Goal: Task Accomplishment & Management: Manage account settings

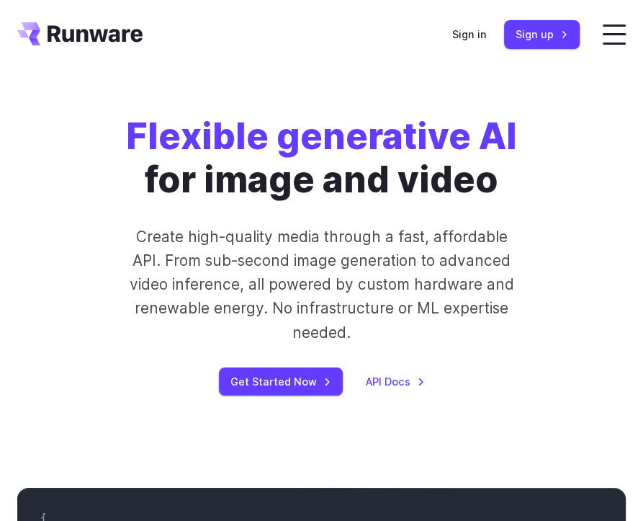
click at [457, 44] on div "Sign in Sign up" at bounding box center [516, 34] width 128 height 28
click at [460, 39] on link "Sign in" at bounding box center [469, 34] width 35 height 17
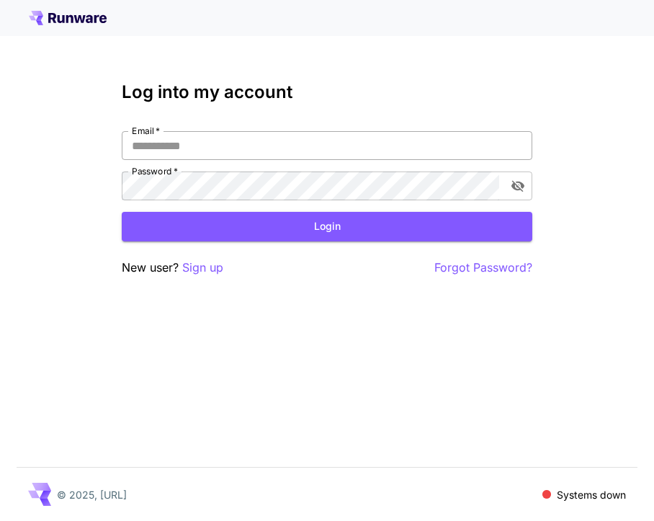
click at [279, 156] on input "Email   *" at bounding box center [327, 145] width 411 height 29
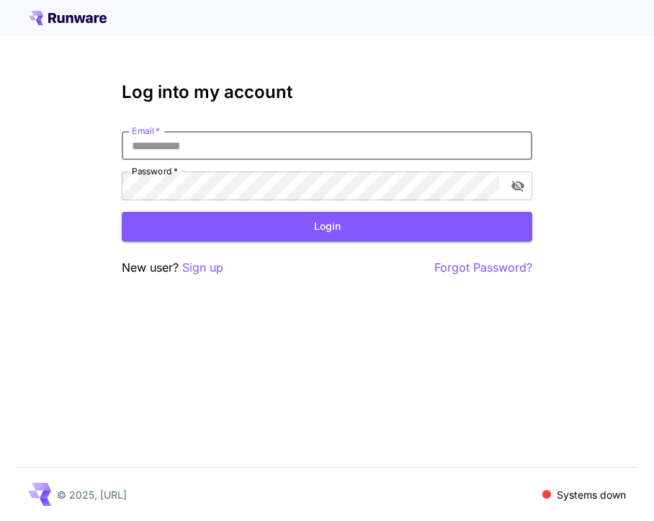
click at [200, 156] on input "Email   *" at bounding box center [327, 145] width 411 height 29
click at [216, 153] on input "Email   *" at bounding box center [327, 145] width 411 height 29
click at [216, 152] on input "Email   *" at bounding box center [327, 145] width 411 height 29
click at [216, 151] on input "Email   *" at bounding box center [327, 145] width 411 height 29
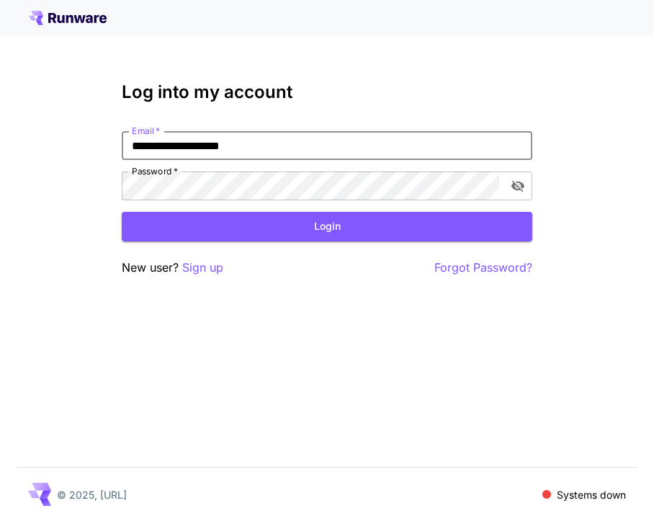
click at [170, 146] on input "**********" at bounding box center [327, 145] width 411 height 29
type input "**********"
click at [228, 220] on button "Login" at bounding box center [327, 227] width 411 height 30
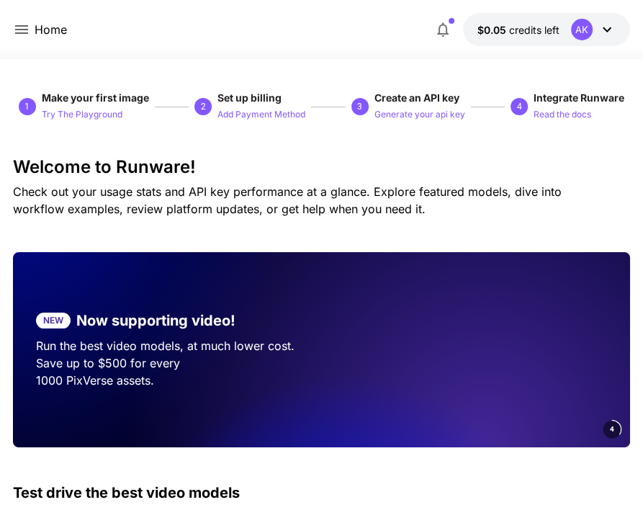
click at [245, 44] on div at bounding box center [321, 50] width 643 height 17
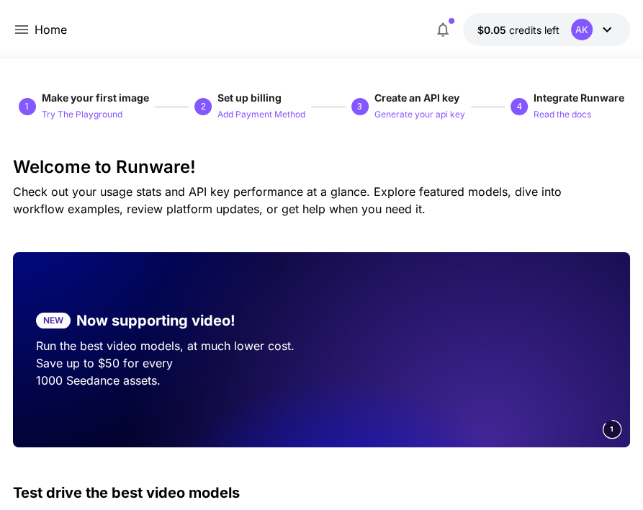
click at [368, 54] on div at bounding box center [321, 50] width 643 height 17
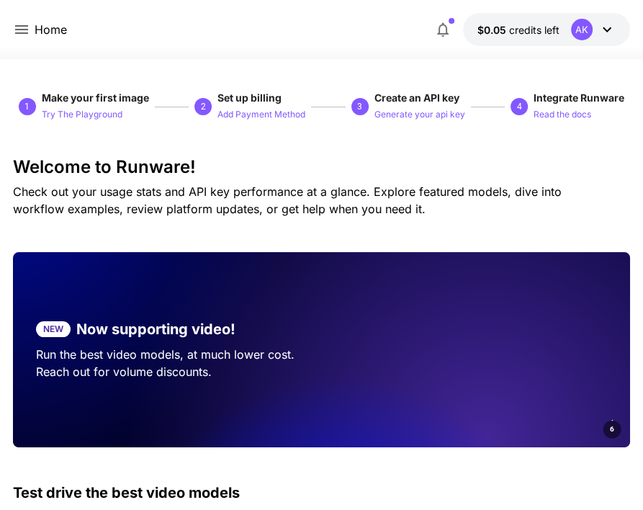
click at [607, 27] on icon at bounding box center [607, 29] width 17 height 17
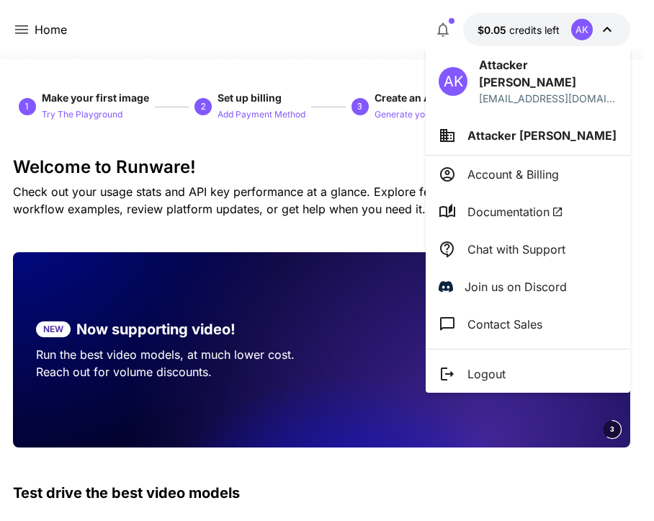
click at [513, 166] on li "Account & Billing" at bounding box center [528, 174] width 205 height 37
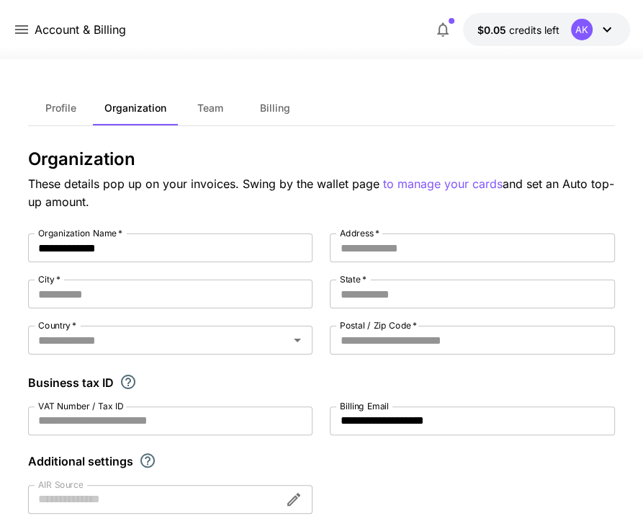
click at [73, 104] on span "Profile" at bounding box center [60, 108] width 31 height 13
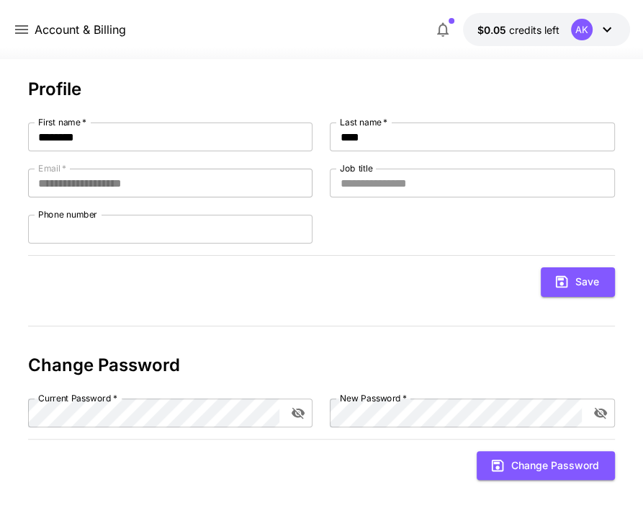
scroll to position [71, 0]
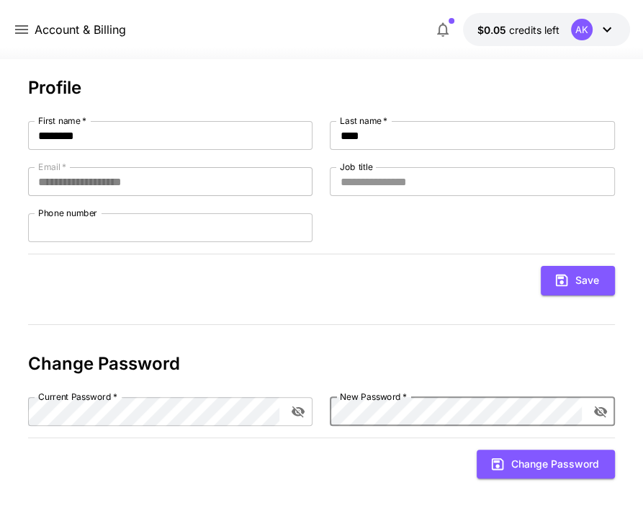
click at [490, 457] on icon "submit" at bounding box center [498, 464] width 16 height 16
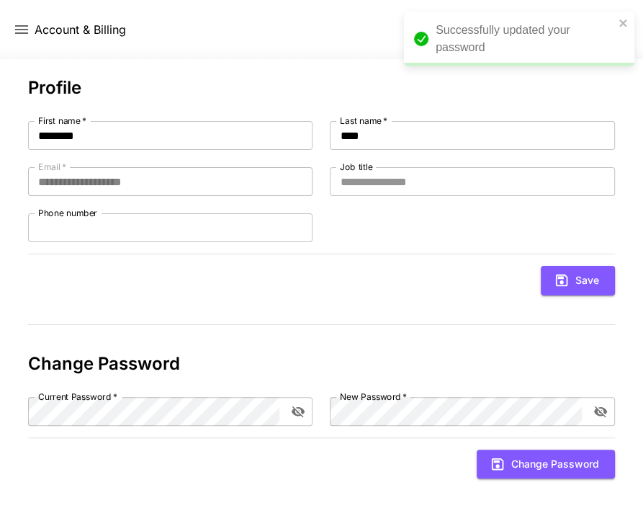
click at [297, 108] on div "**********" at bounding box center [321, 187] width 586 height 218
click at [379, 185] on input "Job title" at bounding box center [472, 181] width 285 height 29
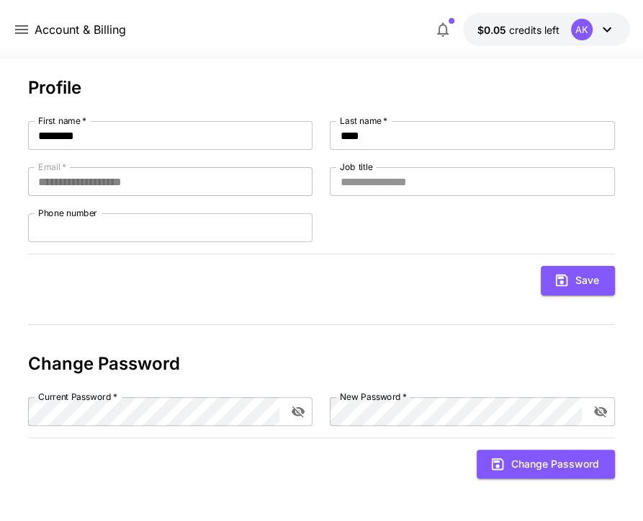
click at [214, 67] on div "**********" at bounding box center [321, 254] width 586 height 470
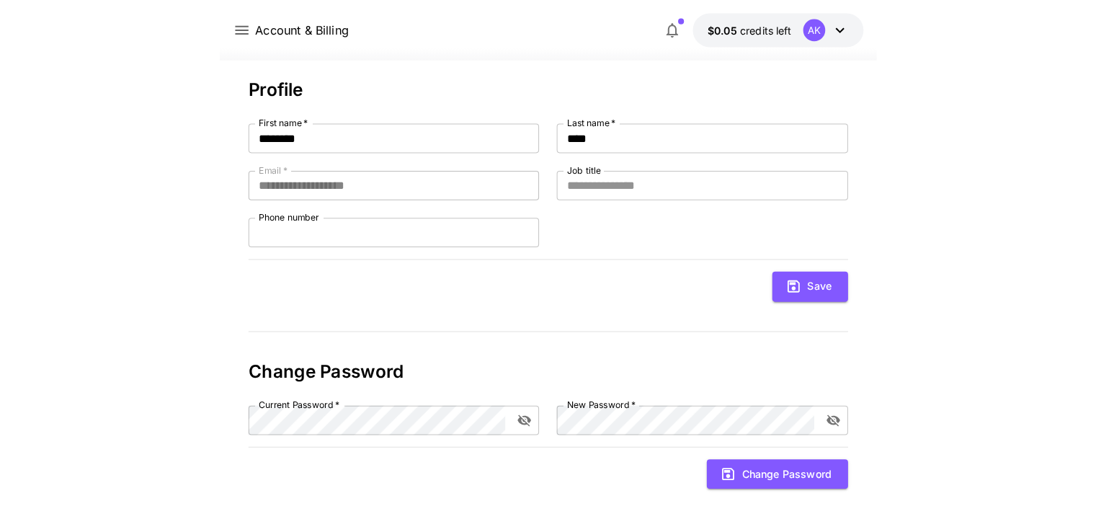
scroll to position [61, 0]
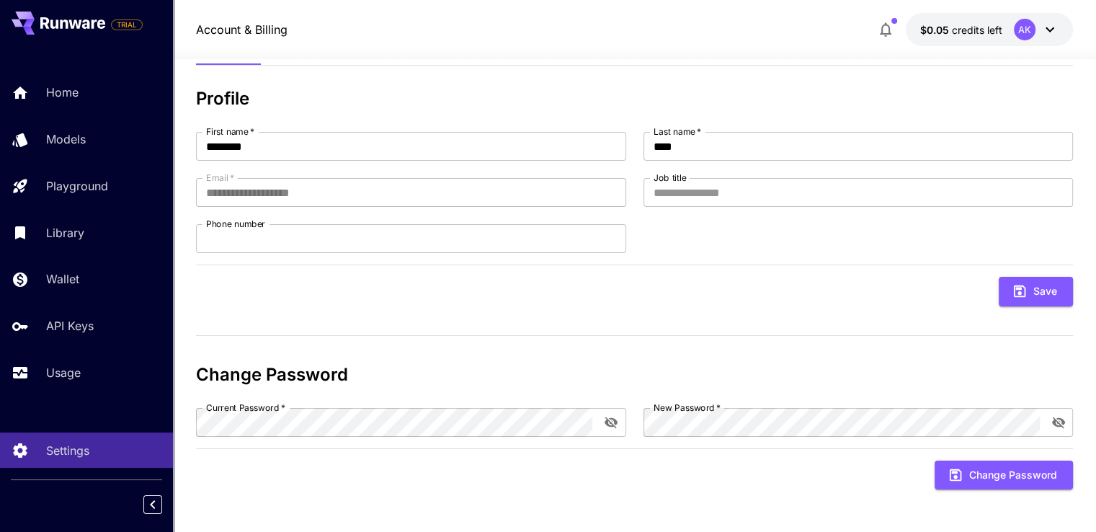
click at [653, 21] on icon at bounding box center [1049, 29] width 17 height 17
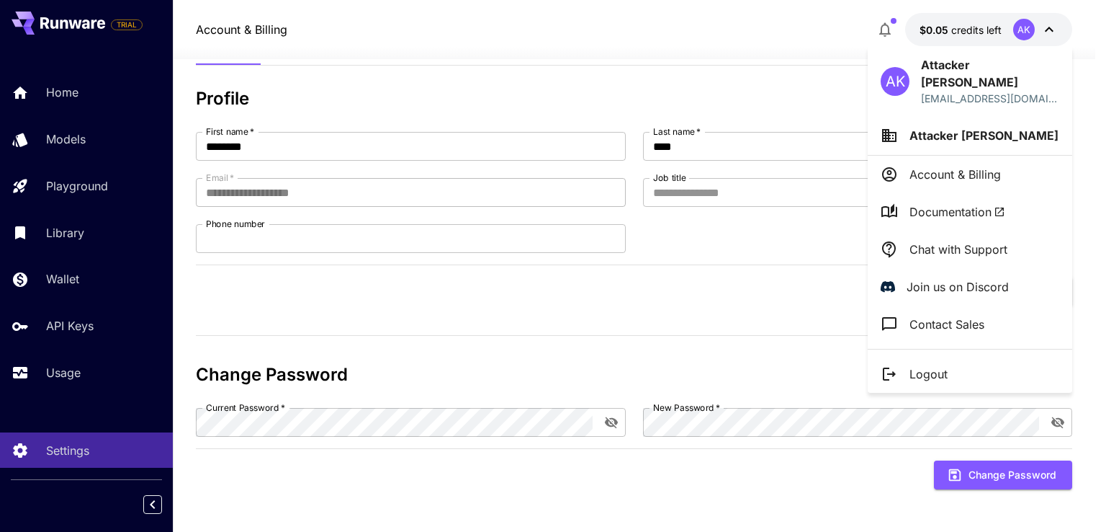
click at [653, 365] on p "Logout" at bounding box center [929, 373] width 38 height 17
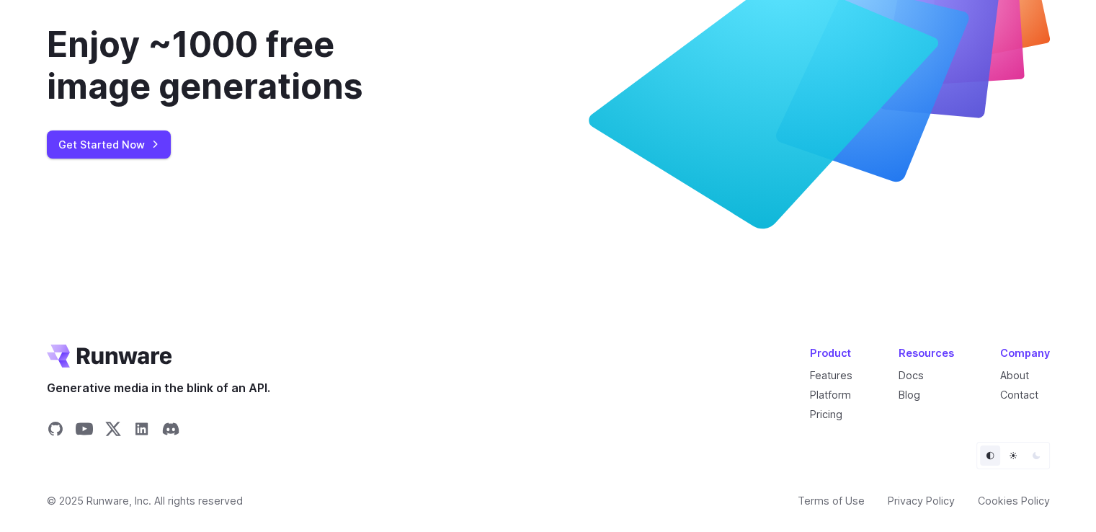
scroll to position [5428, 0]
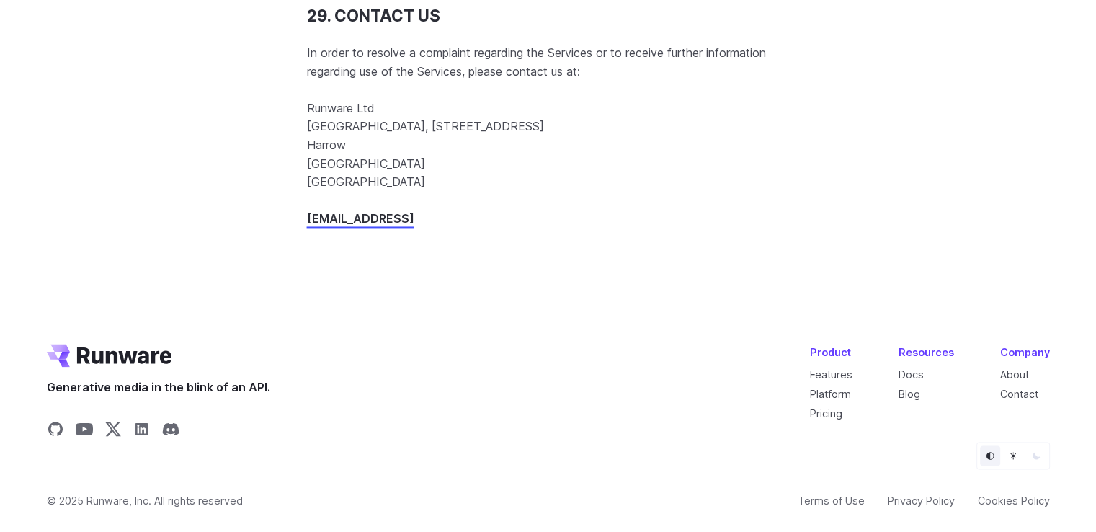
scroll to position [229, 0]
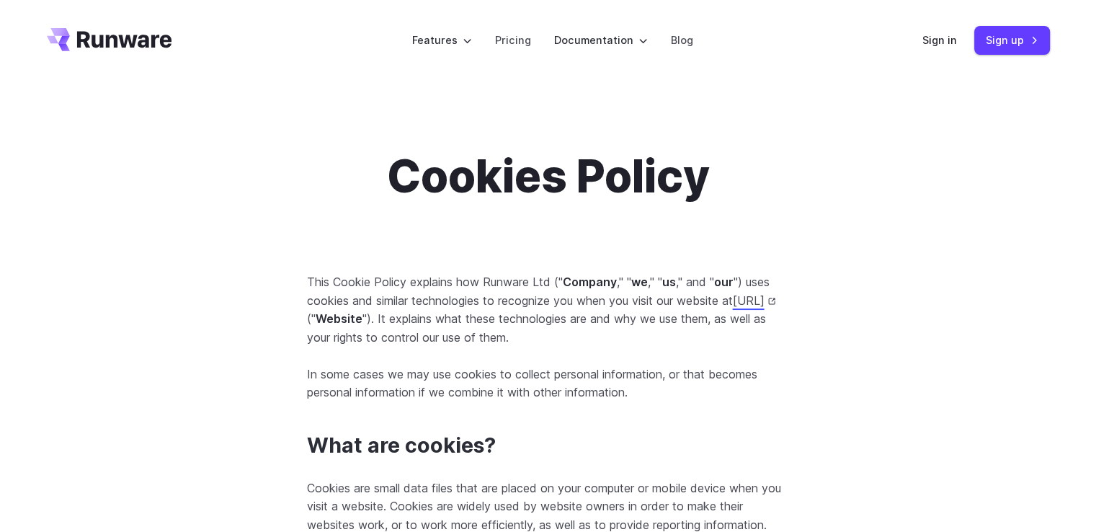
scroll to position [5418, 0]
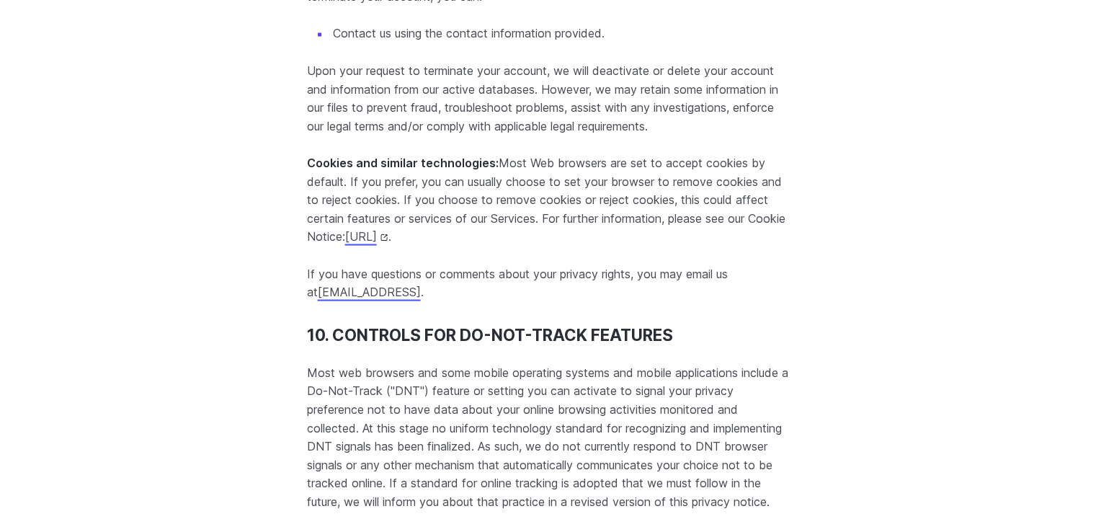
scroll to position [13380, 0]
